Goal: Find specific page/section: Find specific page/section

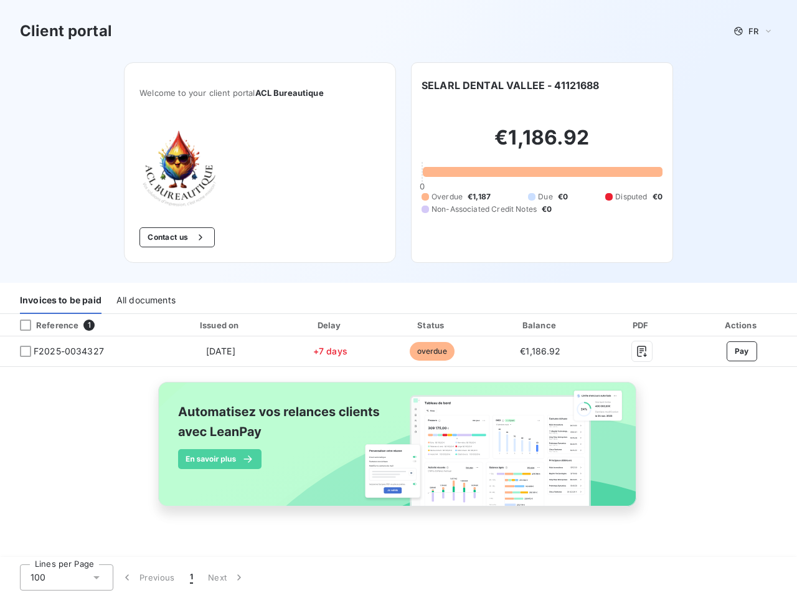
click at [399, 299] on div "Invoices to be paid All documents" at bounding box center [398, 301] width 797 height 26
